Goal: Task Accomplishment & Management: Manage account settings

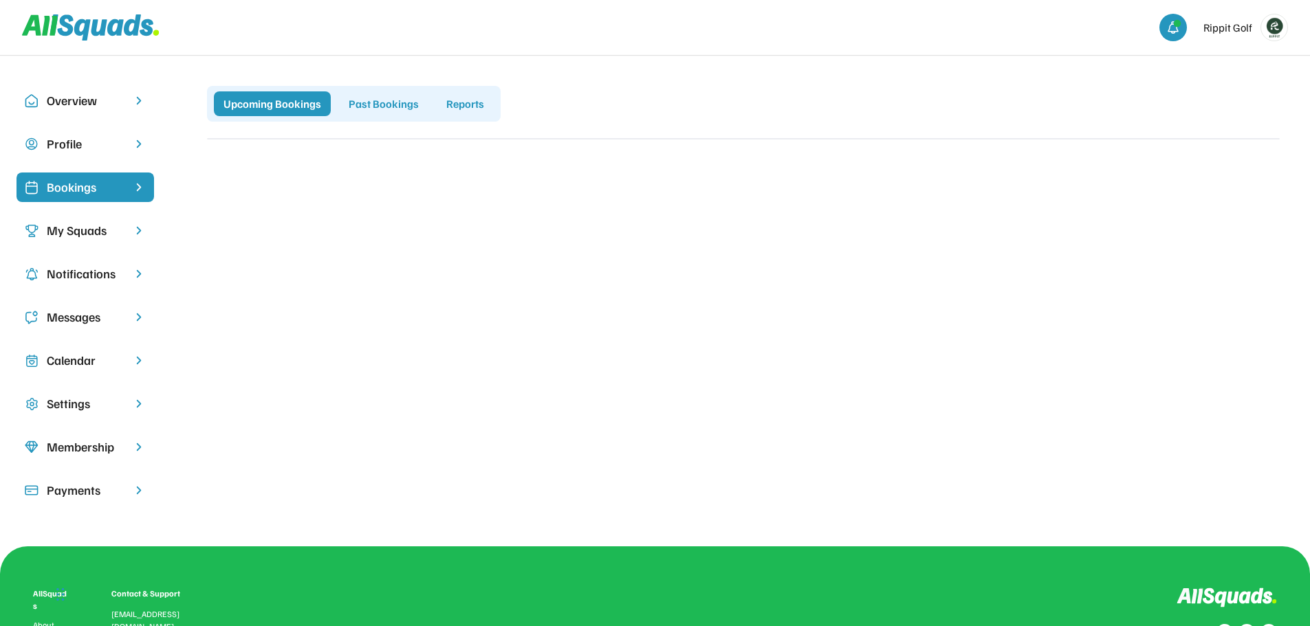
click at [105, 221] on div "My Squads" at bounding box center [85, 230] width 77 height 19
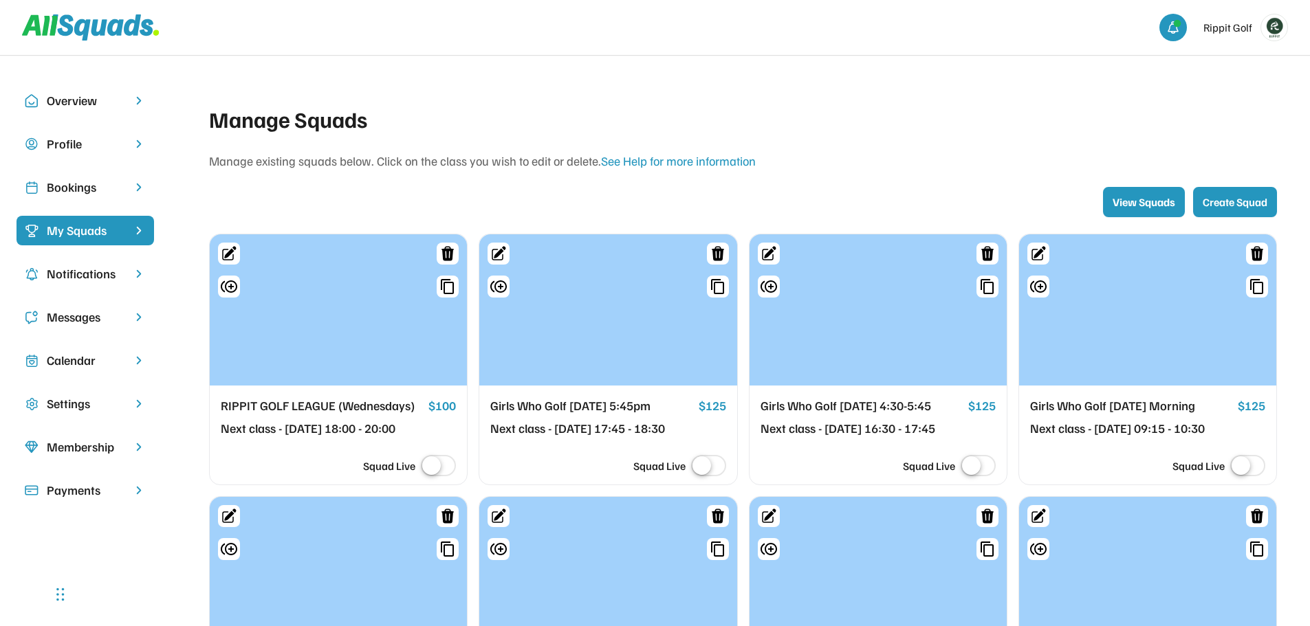
click at [107, 192] on div "Bookings" at bounding box center [85, 187] width 77 height 19
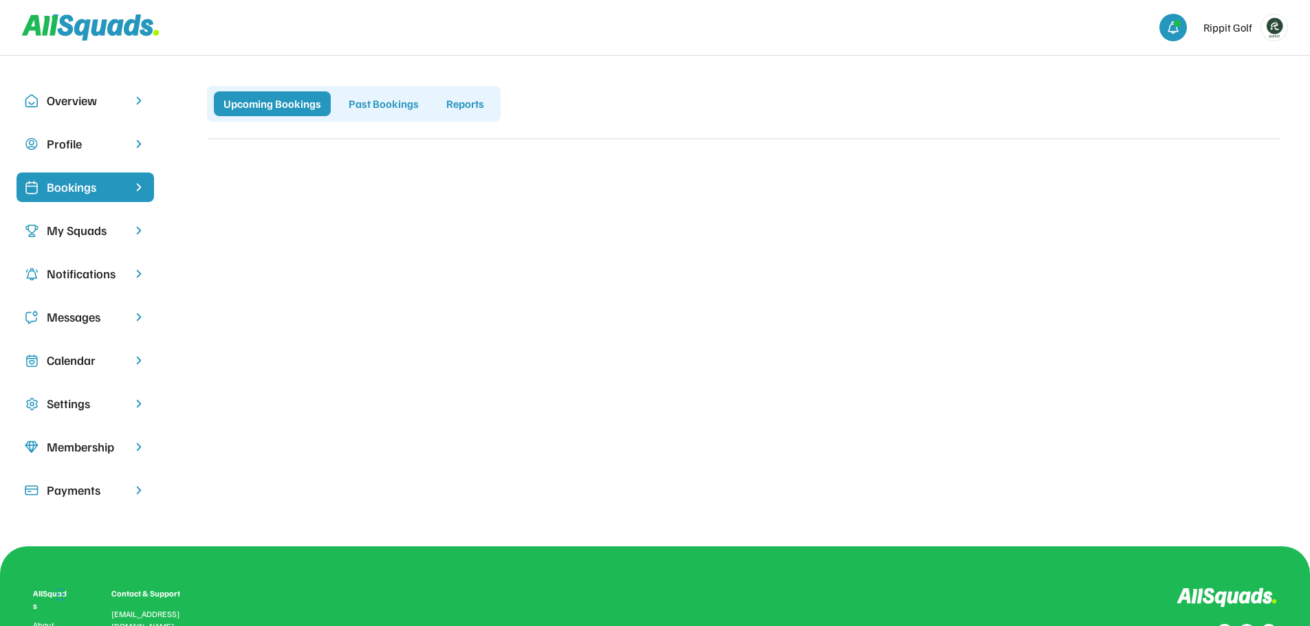
click at [1273, 28] on img at bounding box center [1274, 27] width 26 height 26
click at [1250, 63] on link "Profile" at bounding box center [1255, 61] width 81 height 28
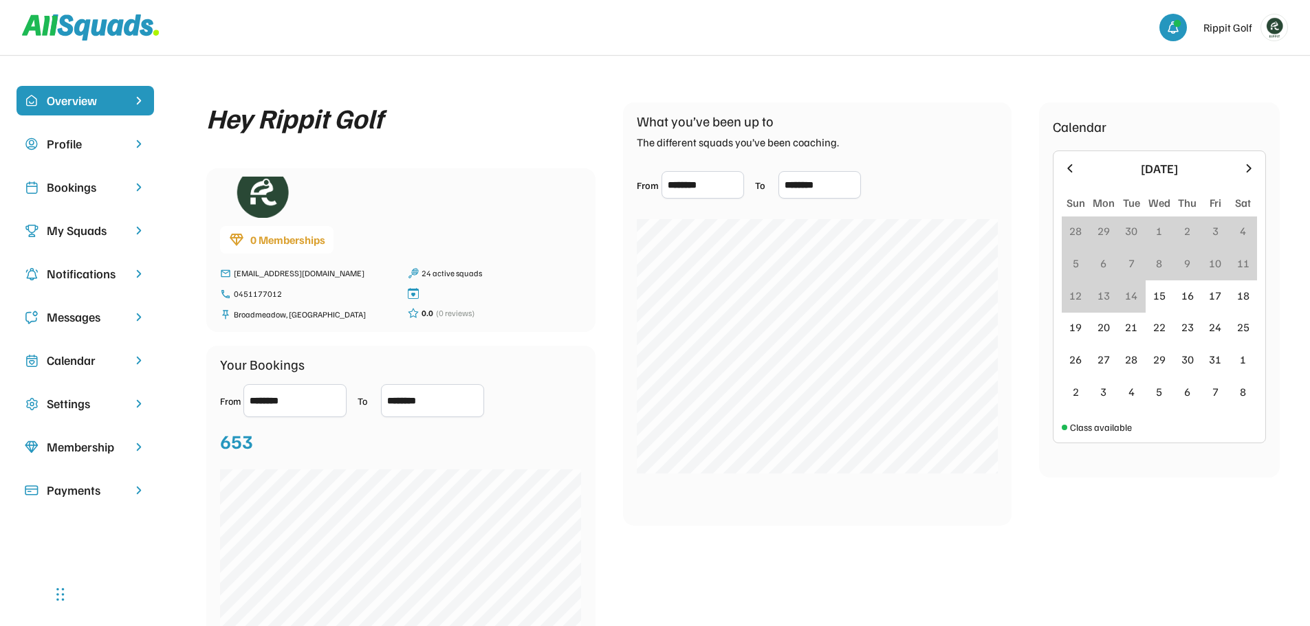
click at [73, 181] on div "Bookings" at bounding box center [85, 187] width 77 height 19
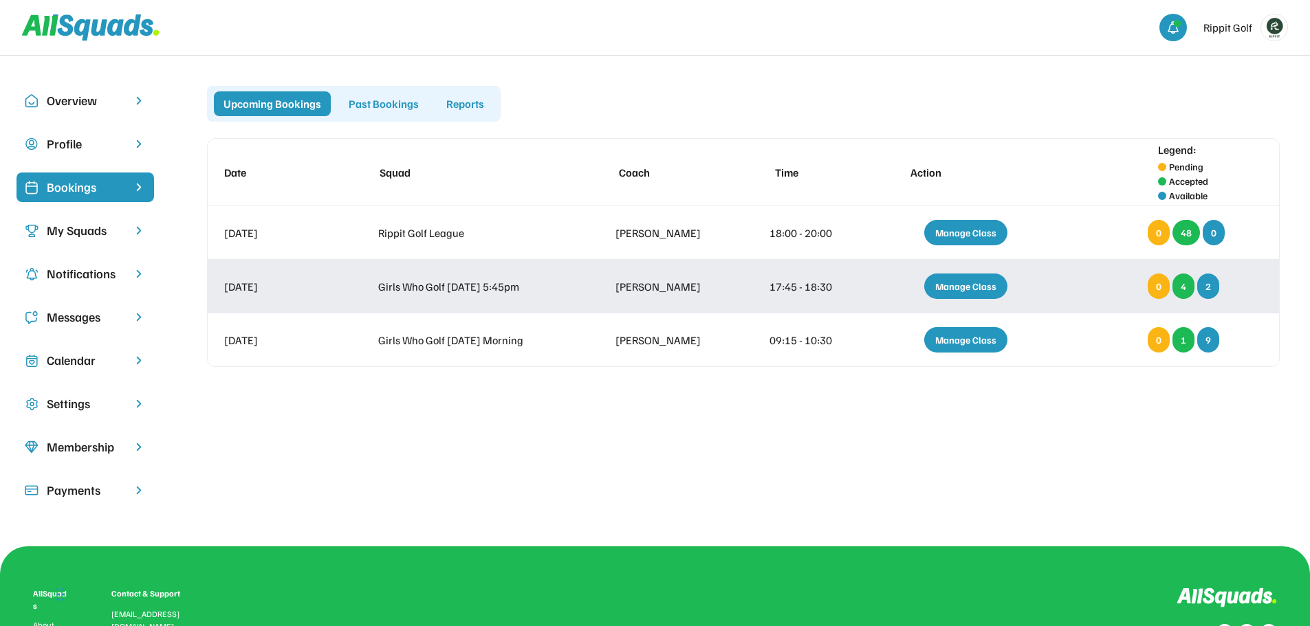
click at [953, 278] on div "Manage Class" at bounding box center [965, 286] width 83 height 25
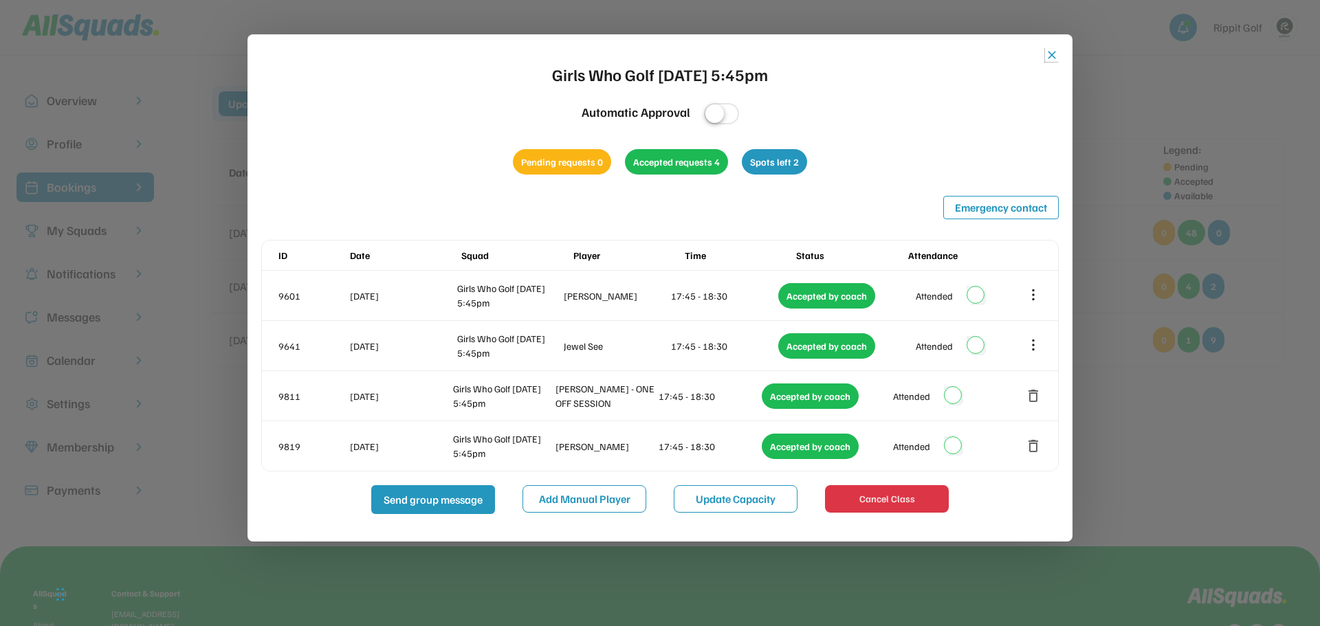
click at [1050, 51] on button "close" at bounding box center [1052, 55] width 14 height 14
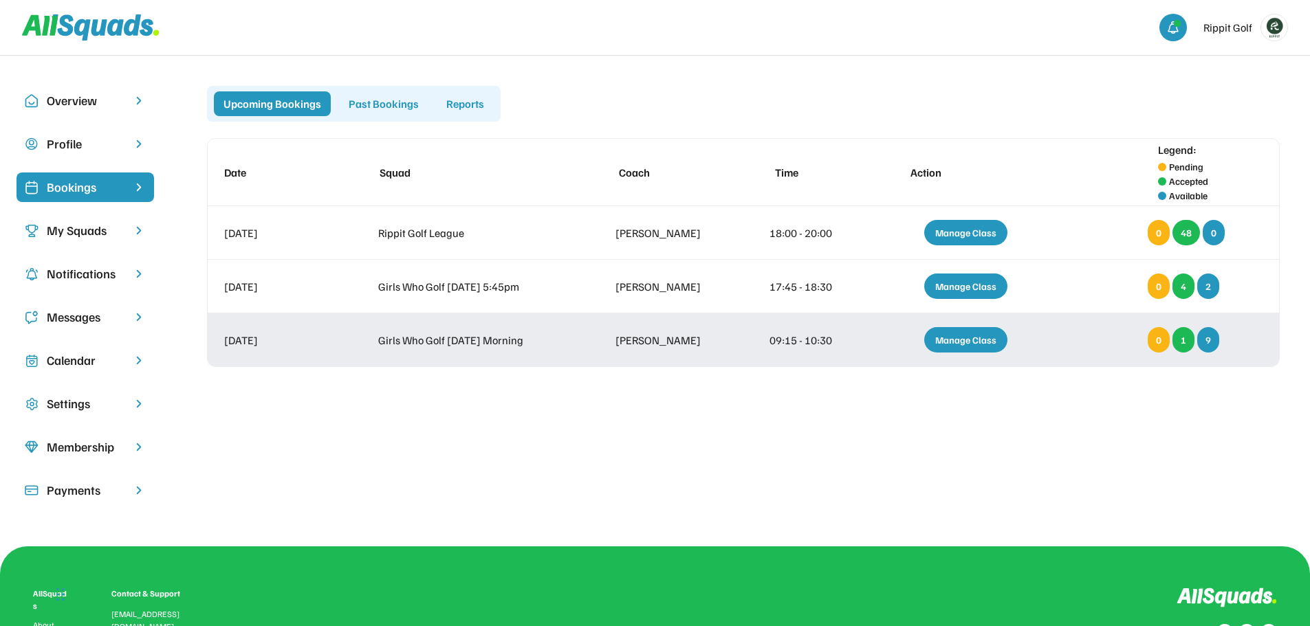
click at [964, 334] on div "Manage Class" at bounding box center [965, 339] width 83 height 25
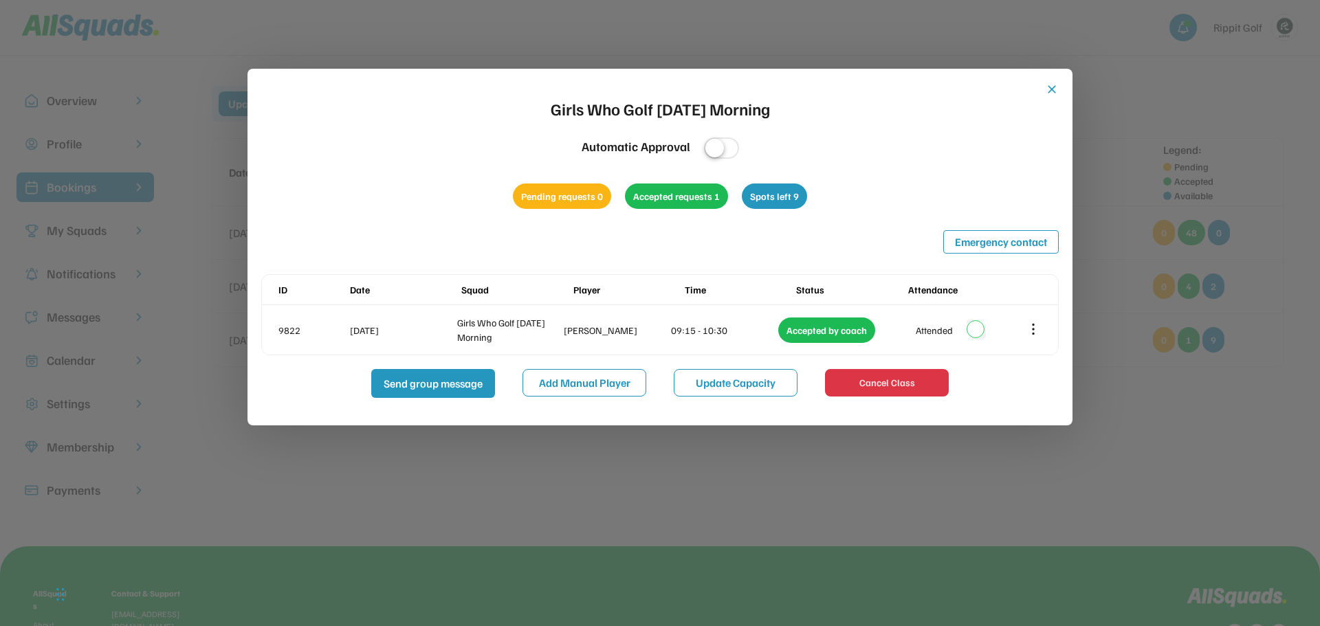
click at [1053, 89] on button "close" at bounding box center [1052, 90] width 14 height 14
